Goal: Transaction & Acquisition: Purchase product/service

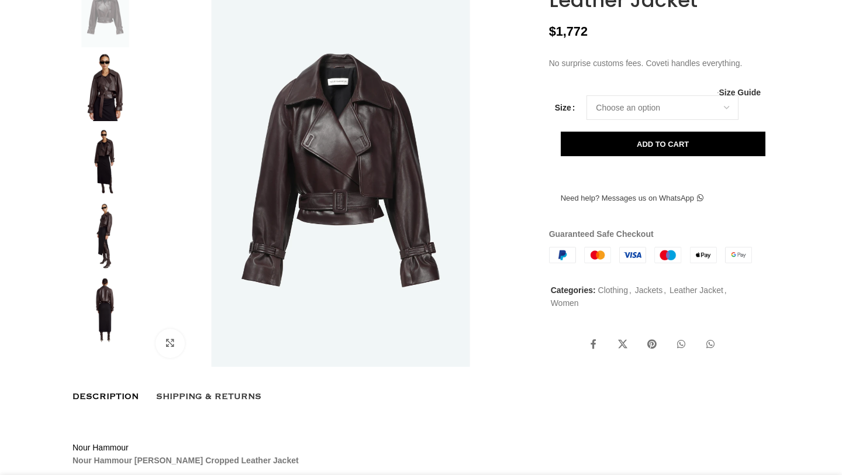
scroll to position [236, 0]
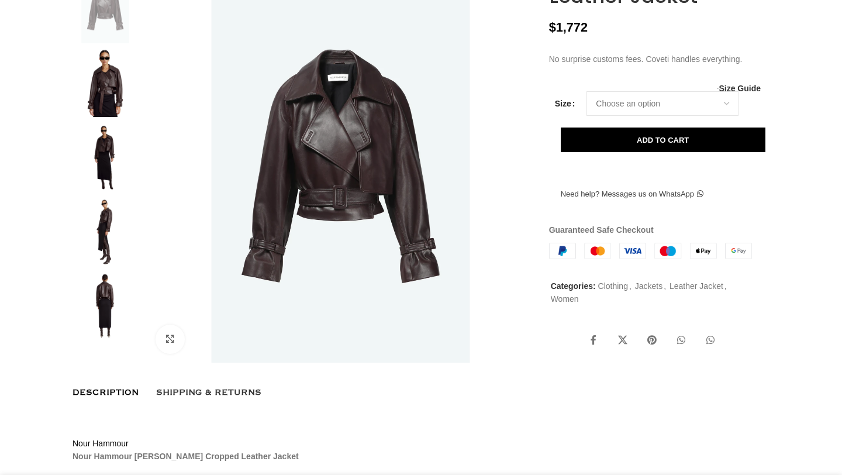
click at [119, 108] on img at bounding box center [105, 83] width 71 height 68
click at [115, 110] on img at bounding box center [105, 83] width 71 height 68
click at [104, 168] on img at bounding box center [105, 157] width 71 height 68
click at [112, 246] on img at bounding box center [105, 231] width 71 height 68
click at [347, 196] on img at bounding box center [341, 169] width 388 height 388
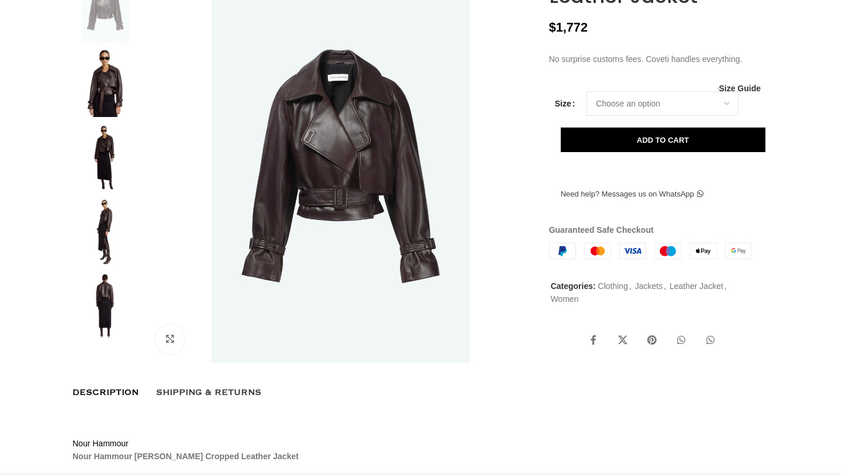
click at [114, 98] on img at bounding box center [105, 83] width 71 height 68
click at [107, 106] on img at bounding box center [105, 83] width 71 height 68
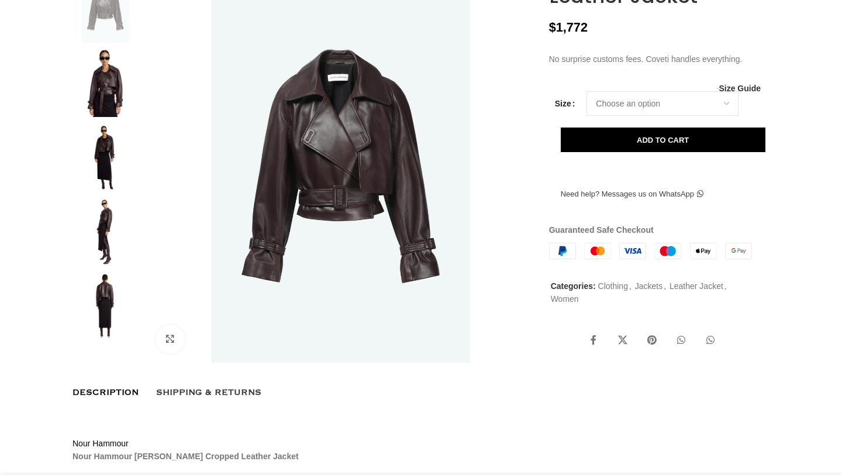
click at [106, 106] on img at bounding box center [105, 83] width 71 height 68
click at [106, 240] on img at bounding box center [105, 231] width 71 height 68
click at [112, 170] on img at bounding box center [105, 157] width 71 height 68
